Goal: Transaction & Acquisition: Purchase product/service

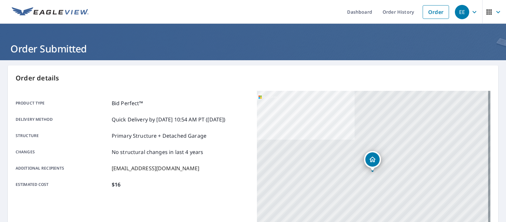
scroll to position [82, 0]
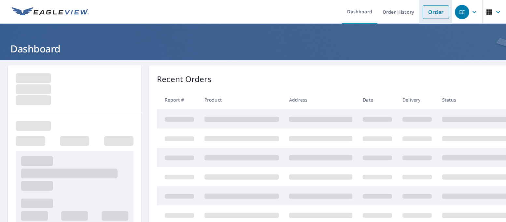
click at [434, 11] on link "Order" at bounding box center [436, 12] width 26 height 14
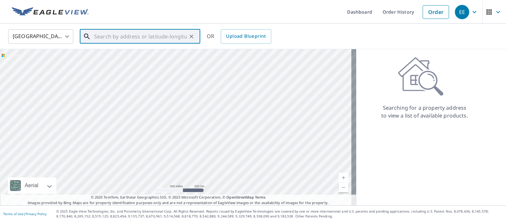
paste input "[STREET_ADDRESS]"
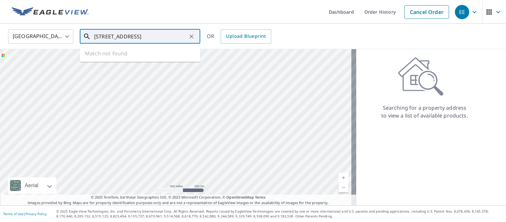
click at [143, 36] on input "[STREET_ADDRESS]" at bounding box center [140, 36] width 93 height 18
type input "[STREET_ADDRESS]"
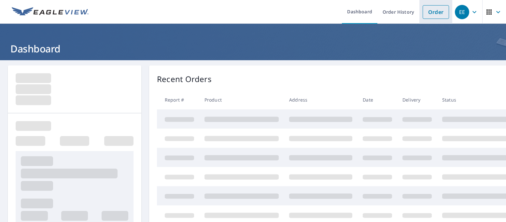
click at [425, 13] on link "Order" at bounding box center [436, 12] width 26 height 14
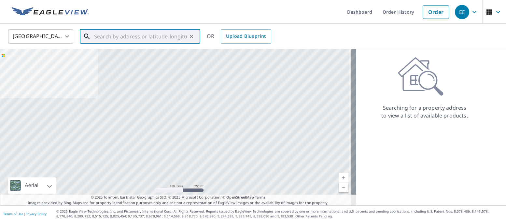
paste input "[STREET_ADDRESS]"
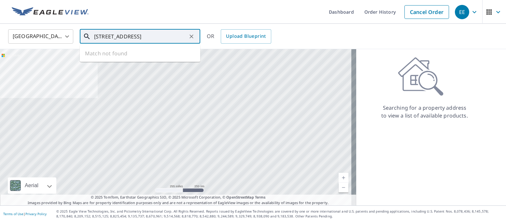
type input "[STREET_ADDRESS]"
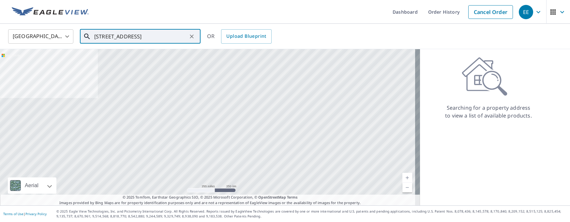
click at [192, 35] on icon "Clear" at bounding box center [191, 36] width 7 height 7
paste input "2188 Alisa Maria Way, Las Vegas, NV 89104"
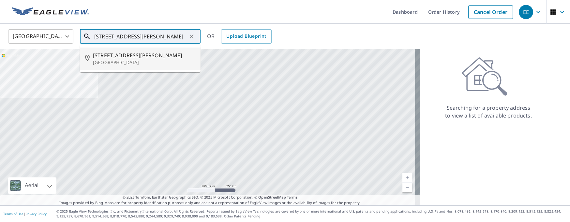
click at [125, 57] on span "2188 Alisa Maria Way" at bounding box center [144, 55] width 102 height 8
type input "2188 Alisa Maria Way Las Vegas, NV 89104"
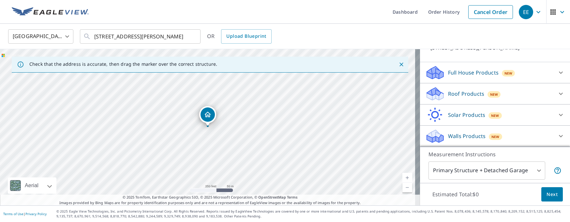
scroll to position [62, 0]
click at [464, 92] on p "Roof Products" at bounding box center [466, 94] width 36 height 8
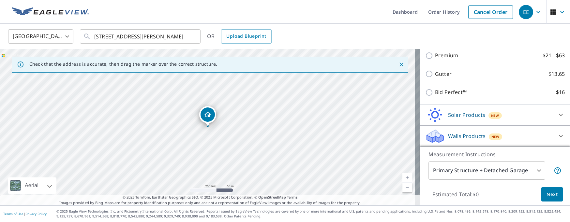
scroll to position [117, 0]
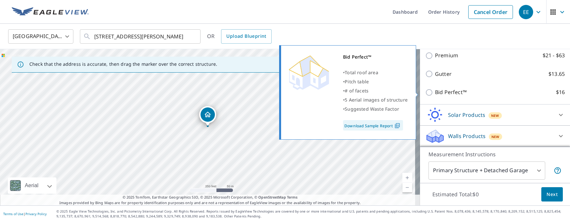
click at [425, 91] on input "Bid Perfect™ $16" at bounding box center [430, 93] width 10 height 8
checkbox input "true"
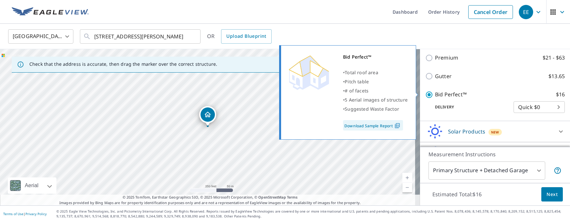
scroll to position [127, 0]
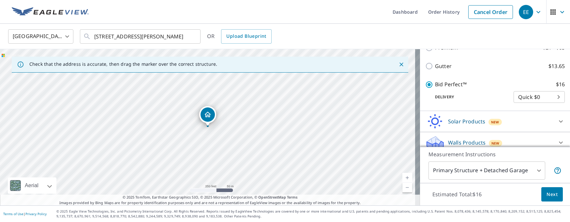
click at [506, 195] on span "Next" at bounding box center [551, 195] width 11 height 8
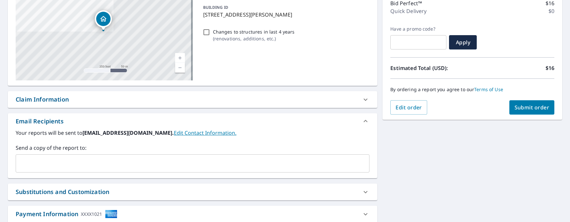
scroll to position [98, 0]
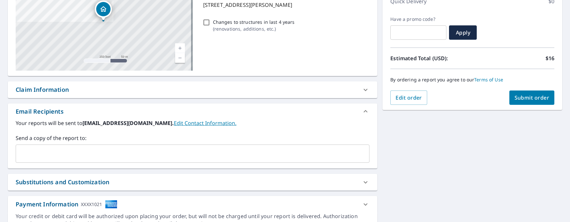
click at [151, 156] on input "text" at bounding box center [188, 154] width 338 height 12
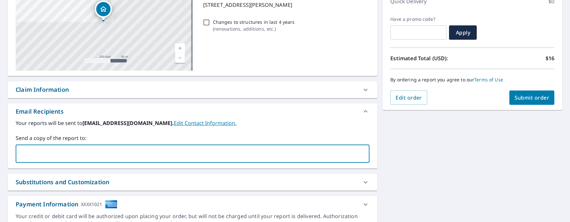
type input "servicerequest@gorooftune.com"
click at [506, 97] on span "Submit order" at bounding box center [531, 97] width 35 height 7
checkbox input "true"
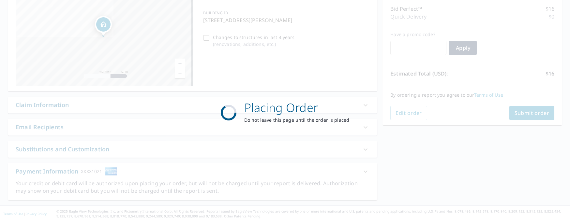
scroll to position [82, 0]
